Goal: Information Seeking & Learning: Learn about a topic

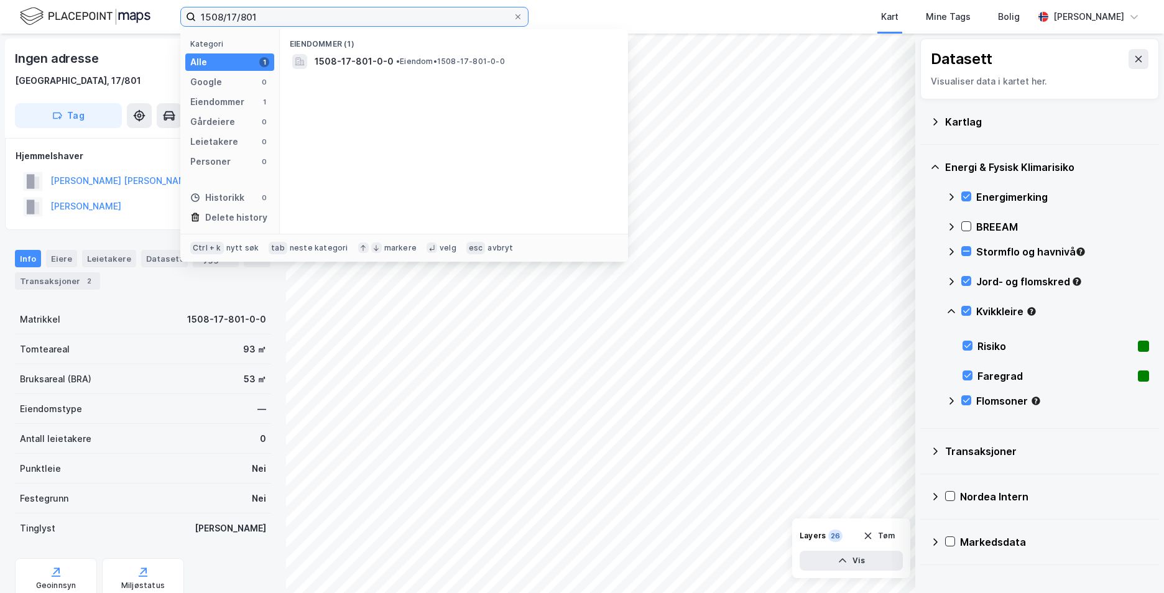
click at [422, 9] on input "1508/17/801" at bounding box center [354, 16] width 317 height 19
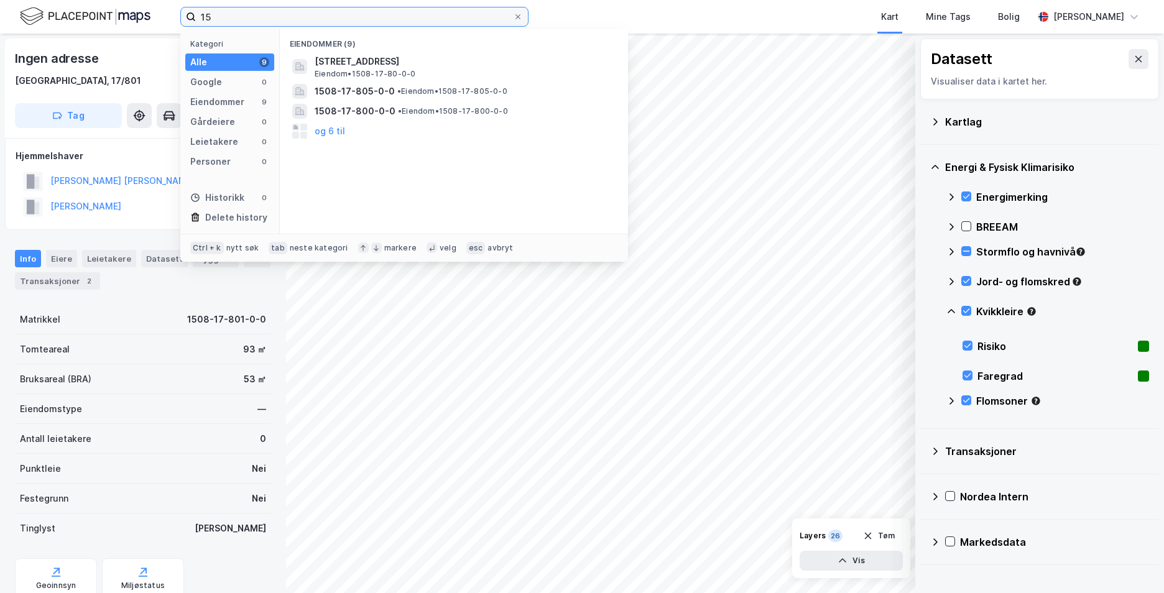
type input "1"
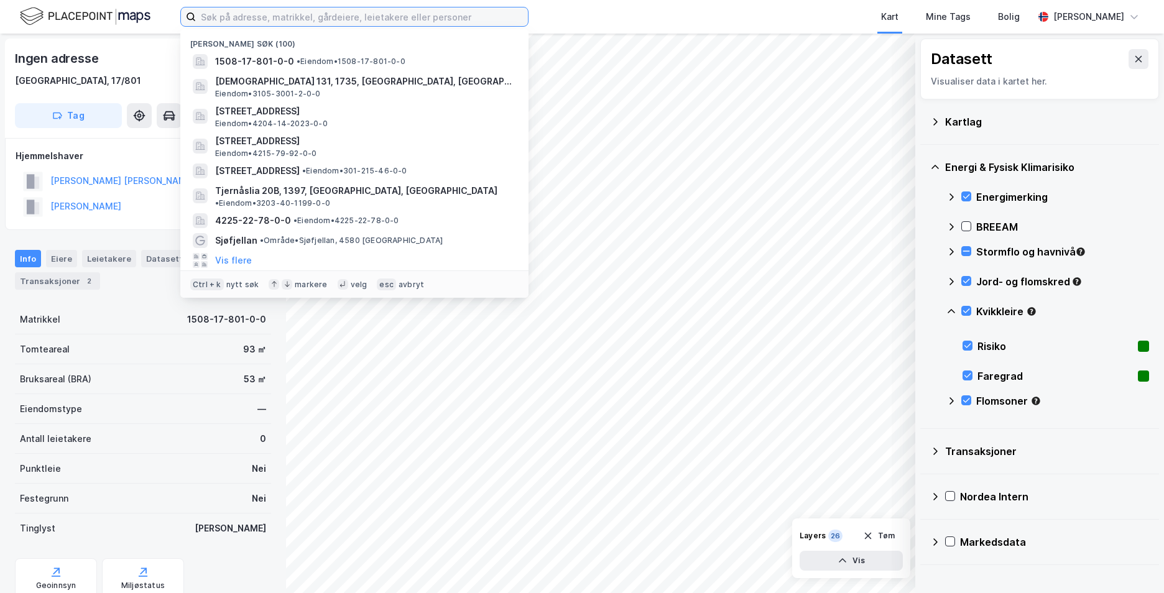
paste input "[GEOGRAPHIC_DATA] 349, 2740 Roa"
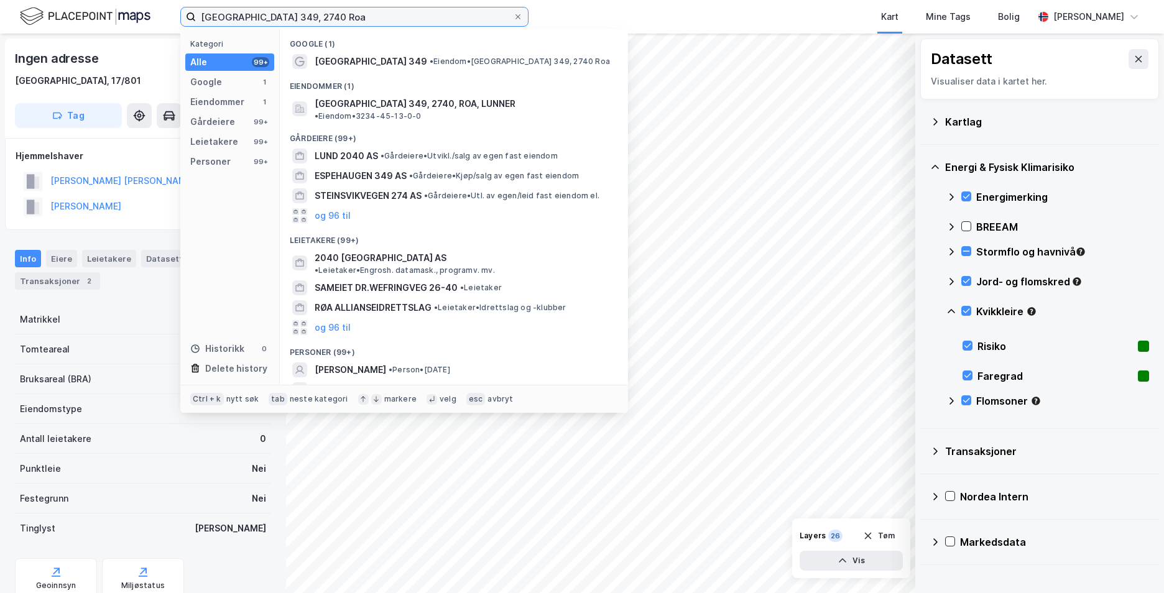
type input "[GEOGRAPHIC_DATA] 349, 2740 Roa"
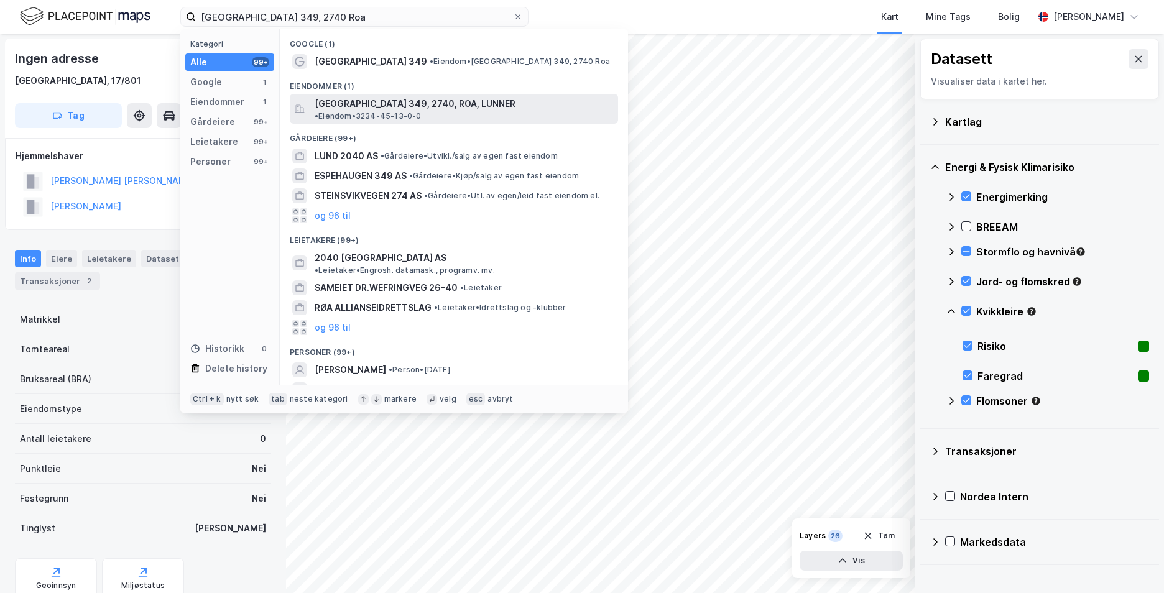
click at [434, 103] on span "[GEOGRAPHIC_DATA] 349, 2740, ROA, LUNNER" at bounding box center [415, 103] width 201 height 15
